Goal: Information Seeking & Learning: Find specific fact

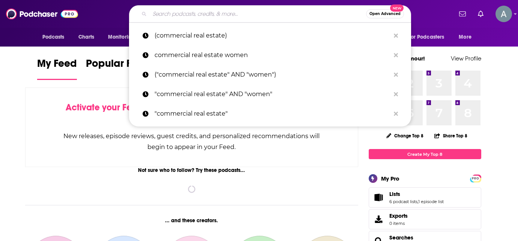
click at [240, 14] on input "Search podcasts, credits, & more..." at bounding box center [258, 14] width 217 height 12
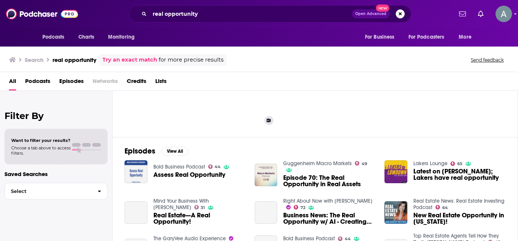
scroll to position [63, 0]
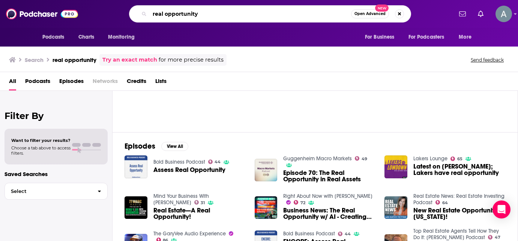
drag, startPoint x: 211, startPoint y: 12, endPoint x: 110, endPoint y: 14, distance: 101.0
click at [110, 14] on div "real opportunity Open Advanced New" at bounding box center [270, 13] width 365 height 17
paste input "[PERSON_NAME][GEOGRAPHIC_DATA]"
type input "[PERSON_NAME][GEOGRAPHIC_DATA]"
